Goal: Information Seeking & Learning: Learn about a topic

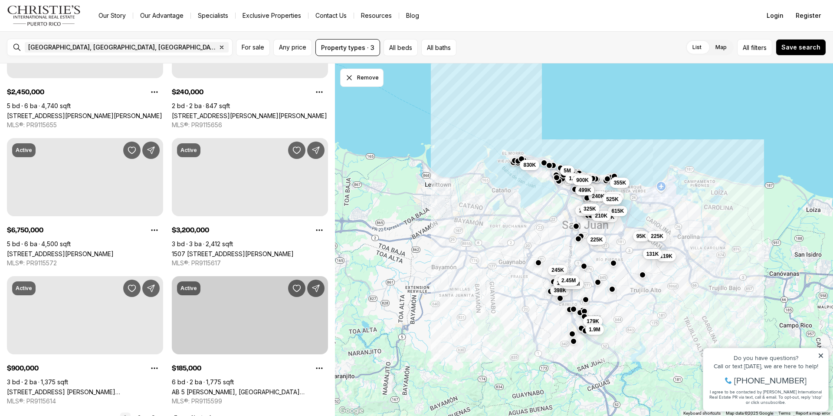
scroll to position [3128, 0]
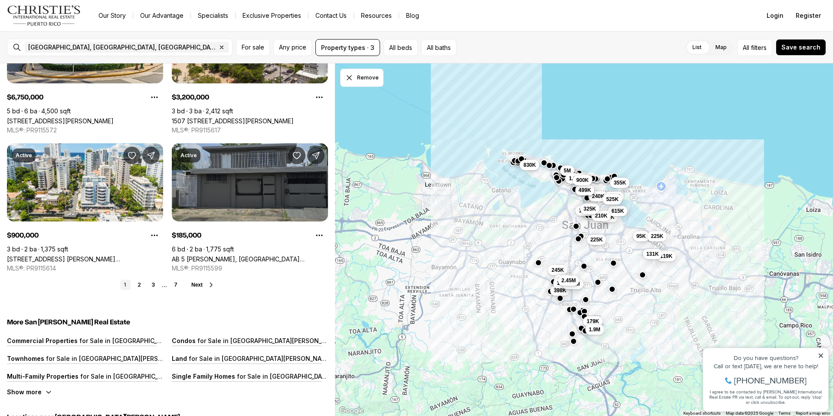
click at [267, 255] on link "AB 5 [PERSON_NAME], [GEOGRAPHIC_DATA][PERSON_NAME], 00922" at bounding box center [250, 258] width 156 height 7
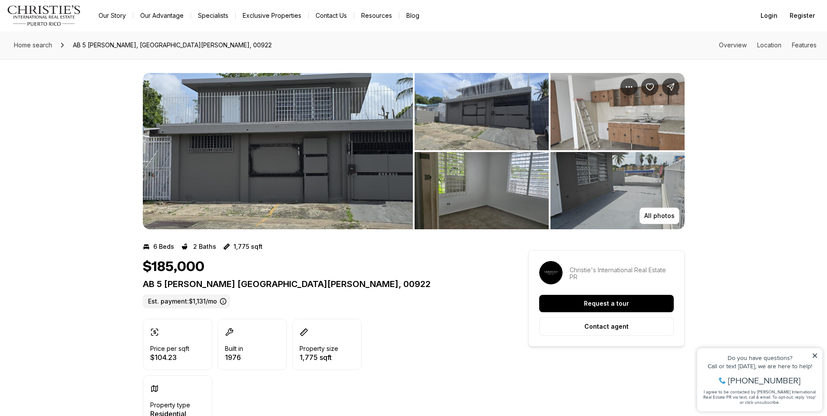
click at [277, 131] on img "View image gallery" at bounding box center [278, 151] width 270 height 156
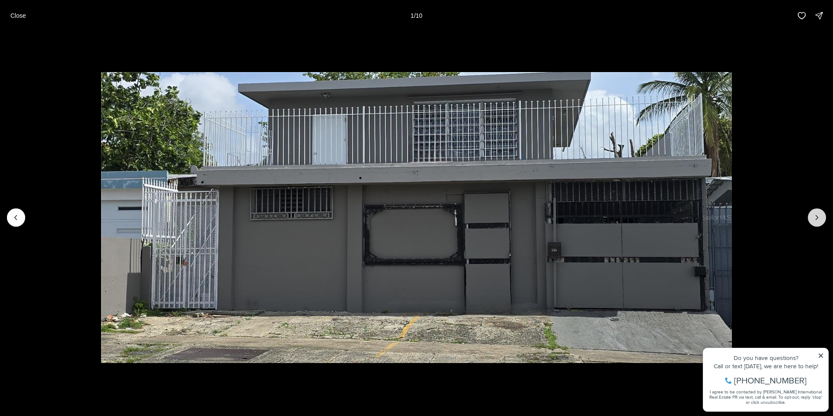
click at [817, 218] on icon "Next slide" at bounding box center [817, 217] width 2 height 4
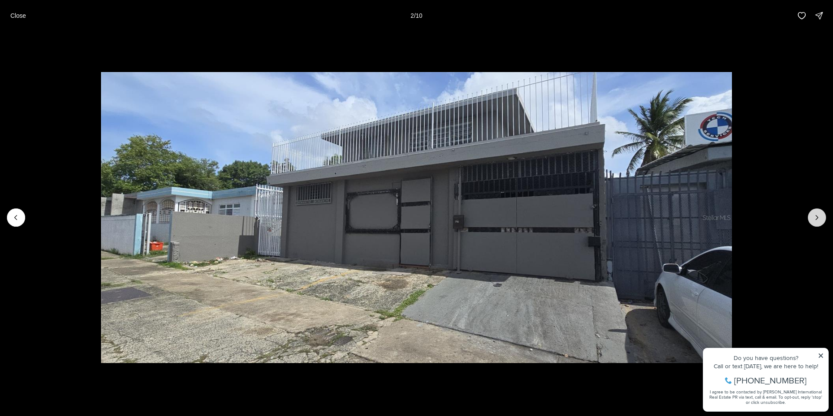
click at [817, 218] on icon "Next slide" at bounding box center [817, 217] width 2 height 4
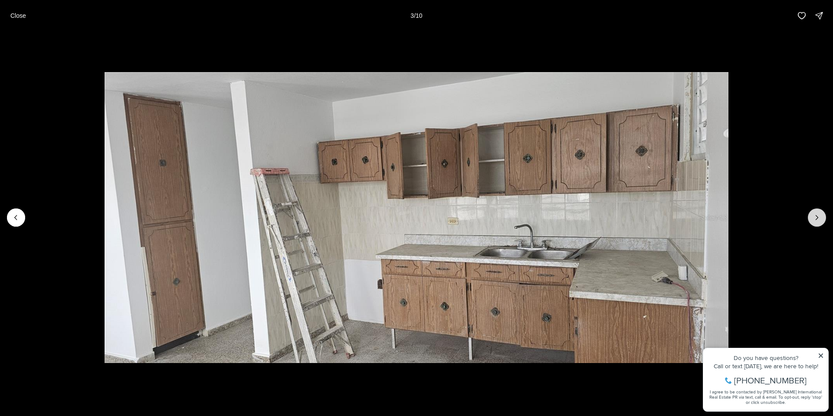
click at [817, 218] on icon "Next slide" at bounding box center [817, 217] width 2 height 4
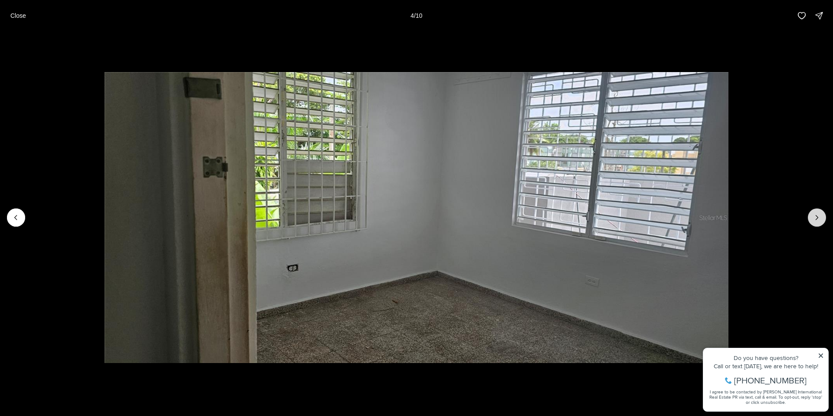
click at [817, 218] on icon "Next slide" at bounding box center [817, 217] width 2 height 4
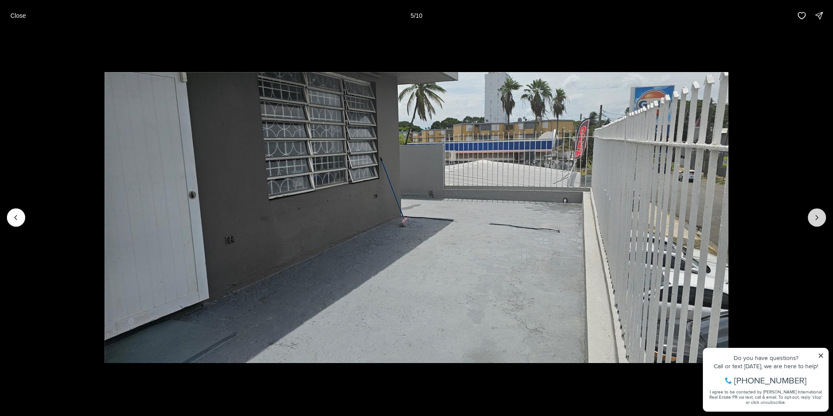
click at [817, 218] on icon "Next slide" at bounding box center [817, 217] width 2 height 4
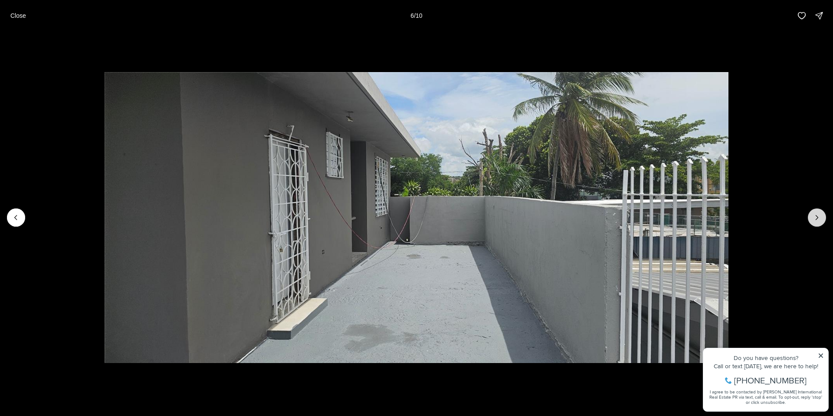
click at [817, 218] on icon "Next slide" at bounding box center [817, 217] width 2 height 4
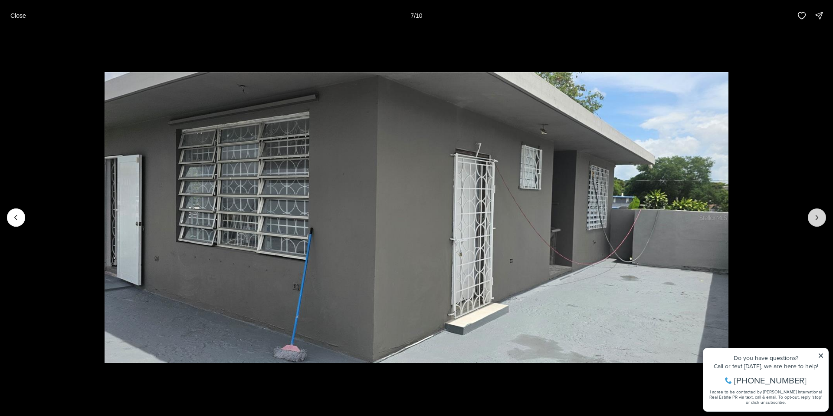
click at [817, 218] on icon "Next slide" at bounding box center [817, 217] width 2 height 4
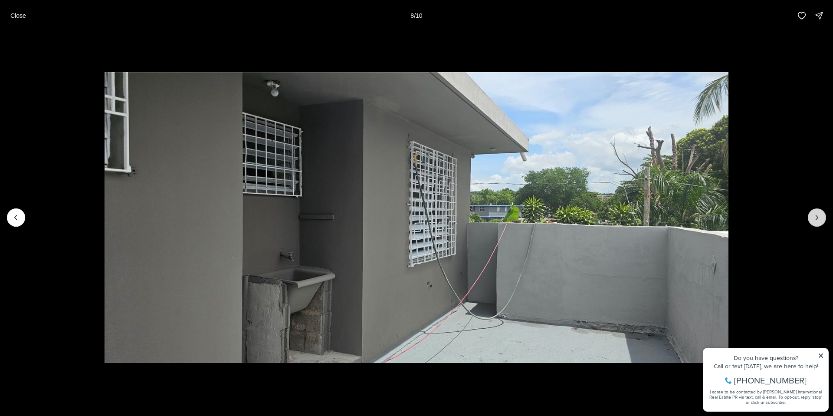
click at [817, 218] on icon "Next slide" at bounding box center [817, 217] width 2 height 4
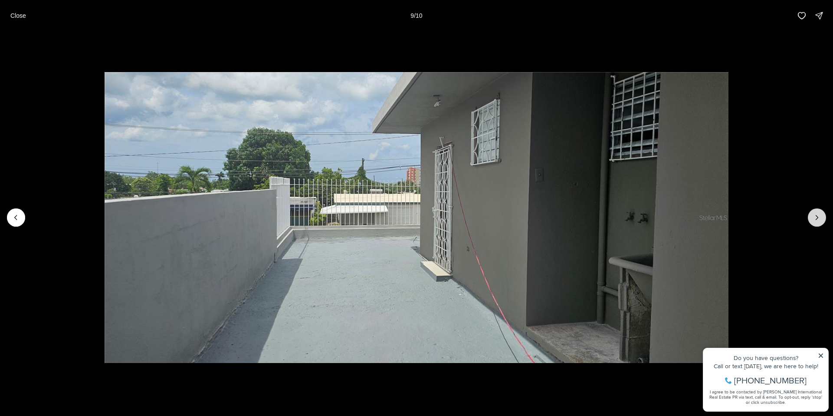
click at [817, 218] on icon "Next slide" at bounding box center [817, 217] width 2 height 4
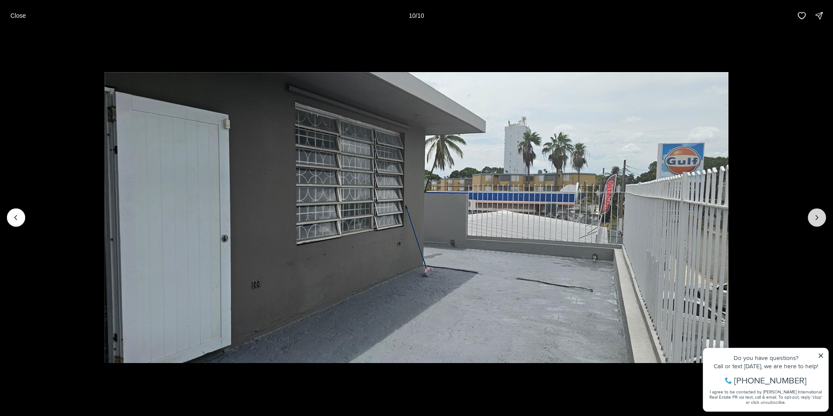
click at [817, 218] on div at bounding box center [817, 217] width 18 height 18
click at [21, 19] on button "Close" at bounding box center [18, 15] width 26 height 17
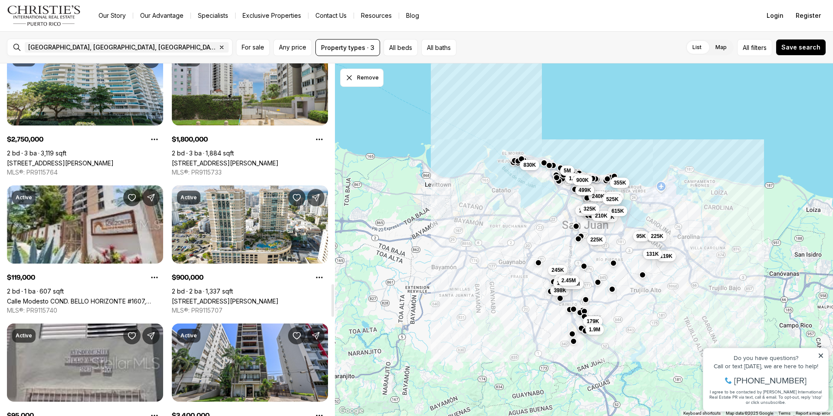
scroll to position [2381, 0]
